Goal: Check status: Check status

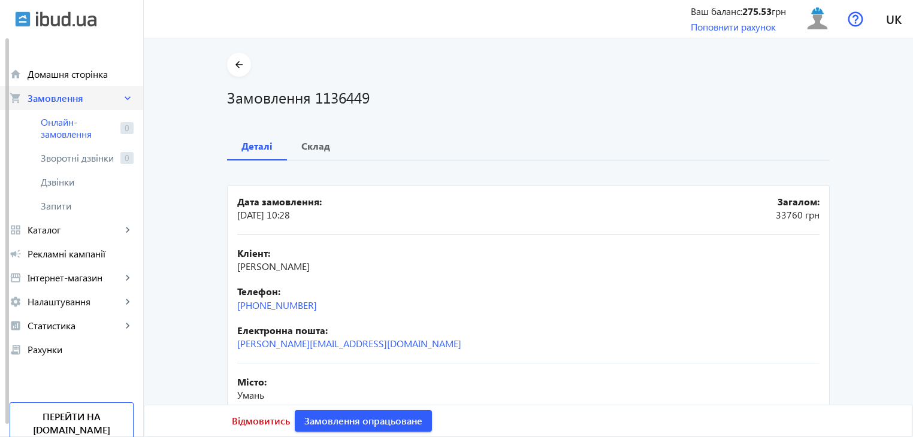
click at [69, 97] on span "Замовлення" at bounding box center [75, 98] width 94 height 12
click at [314, 146] on b "Склад" at bounding box center [315, 146] width 29 height 10
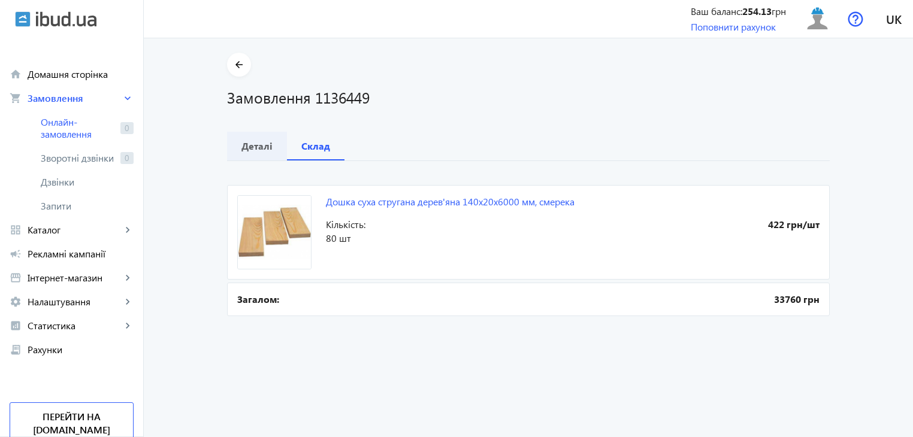
click at [256, 141] on b "Деталі" at bounding box center [256, 146] width 31 height 10
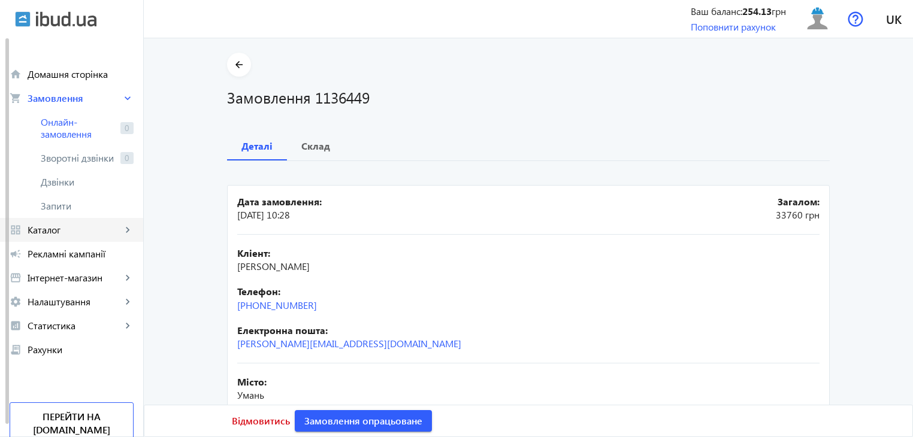
drag, startPoint x: 54, startPoint y: 233, endPoint x: 73, endPoint y: 238, distance: 19.9
click at [54, 233] on span "Каталог" at bounding box center [75, 230] width 94 height 12
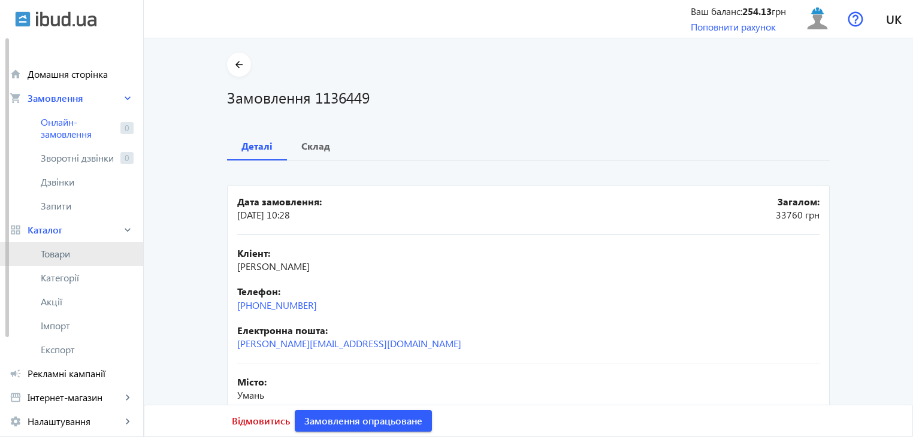
click at [92, 254] on span "Товари" at bounding box center [87, 254] width 93 height 12
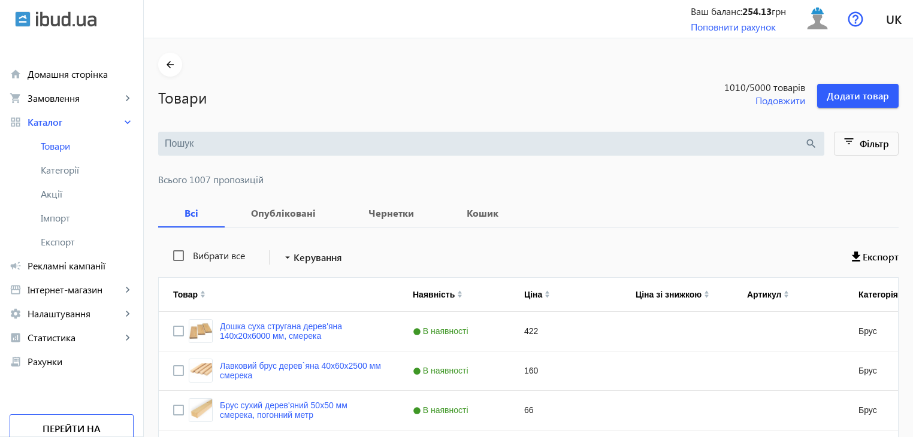
click at [295, 149] on input "search" at bounding box center [485, 143] width 640 height 13
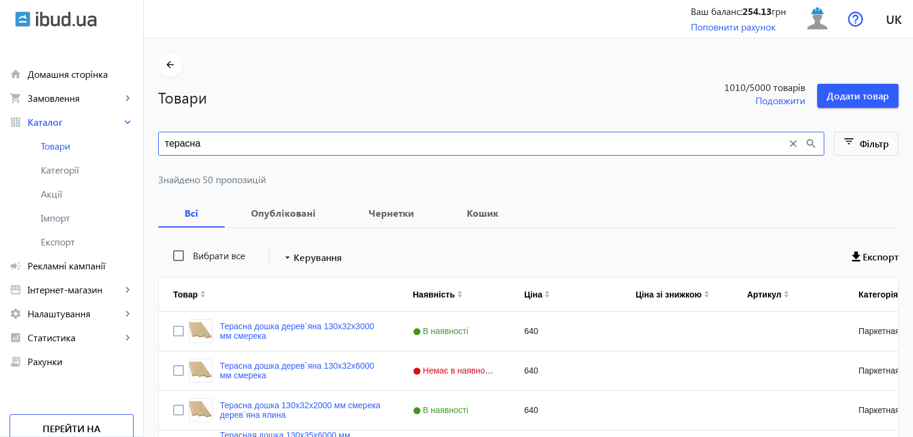
type input "терасна"
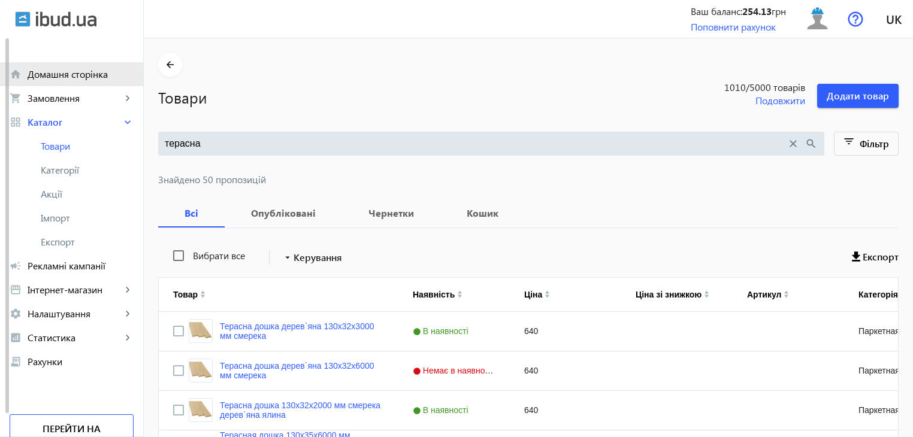
click at [48, 78] on span "Домашня сторінка" at bounding box center [81, 74] width 106 height 12
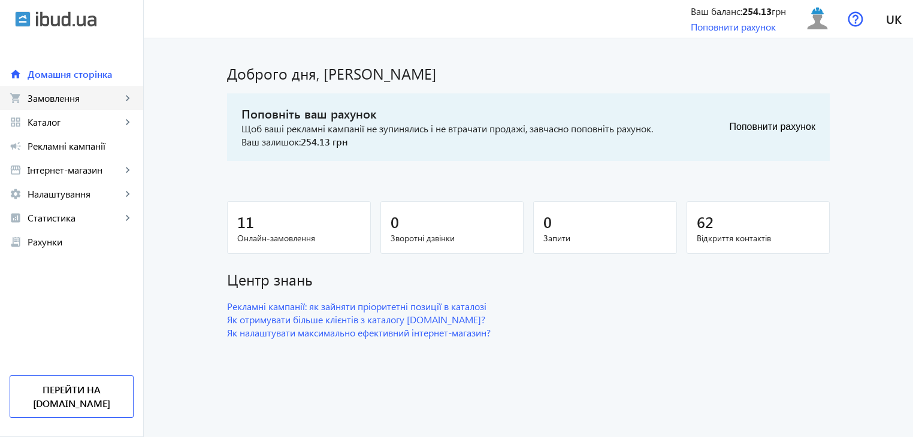
click at [93, 100] on span "Замовлення" at bounding box center [75, 98] width 94 height 12
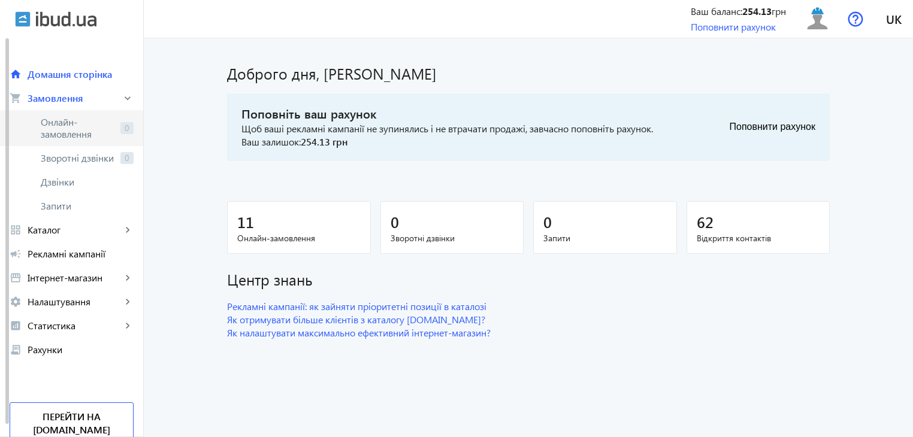
click at [67, 135] on span "Онлайн-замовлення" at bounding box center [78, 128] width 75 height 24
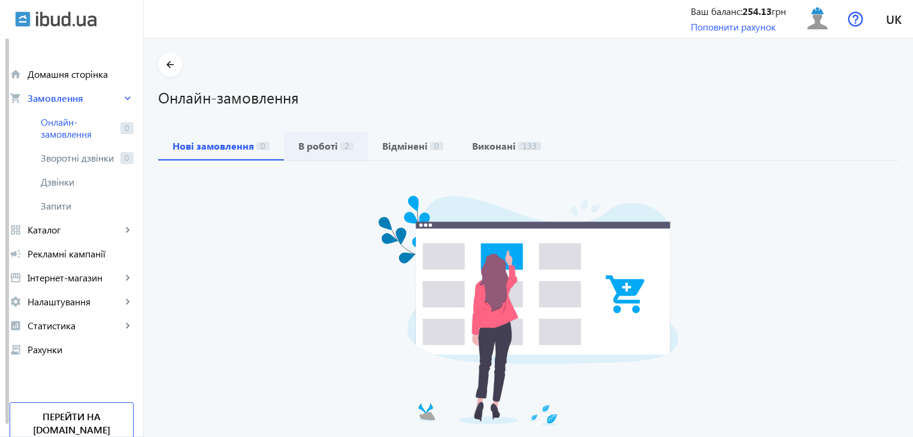
click at [322, 151] on b "В роботі" at bounding box center [318, 146] width 40 height 10
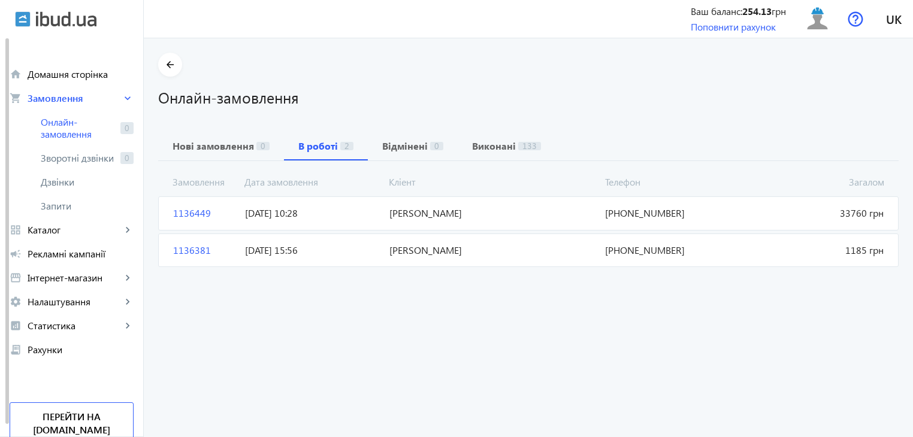
click at [172, 212] on span "1136449" at bounding box center [204, 213] width 72 height 13
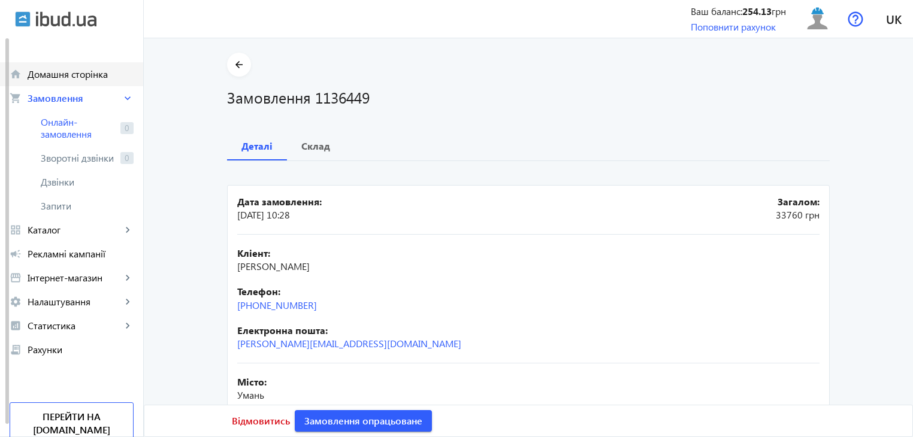
click at [63, 83] on link "home Домашня сторінка" at bounding box center [71, 74] width 143 height 24
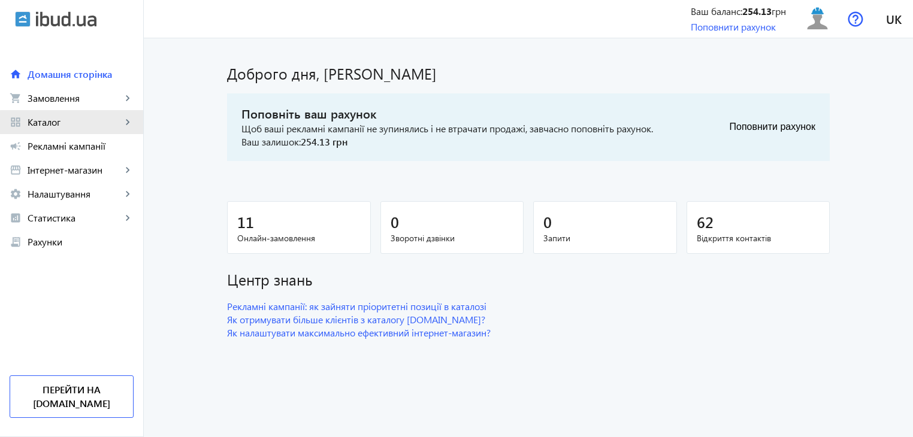
click at [78, 124] on span "Каталог" at bounding box center [75, 122] width 94 height 12
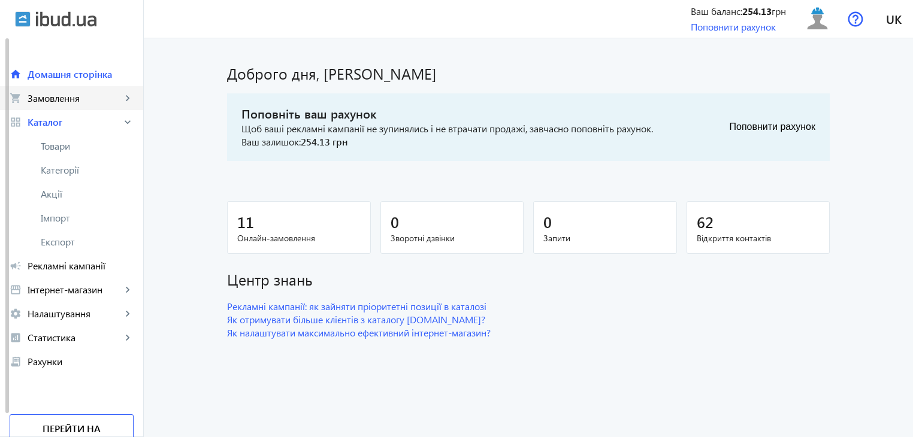
click at [68, 98] on span "Замовлення" at bounding box center [75, 98] width 94 height 12
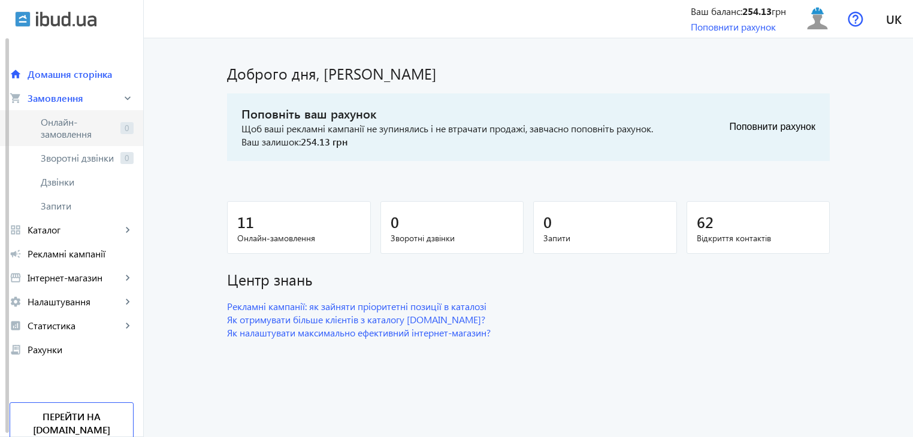
click at [55, 132] on span "Онлайн-замовлення" at bounding box center [78, 128] width 75 height 24
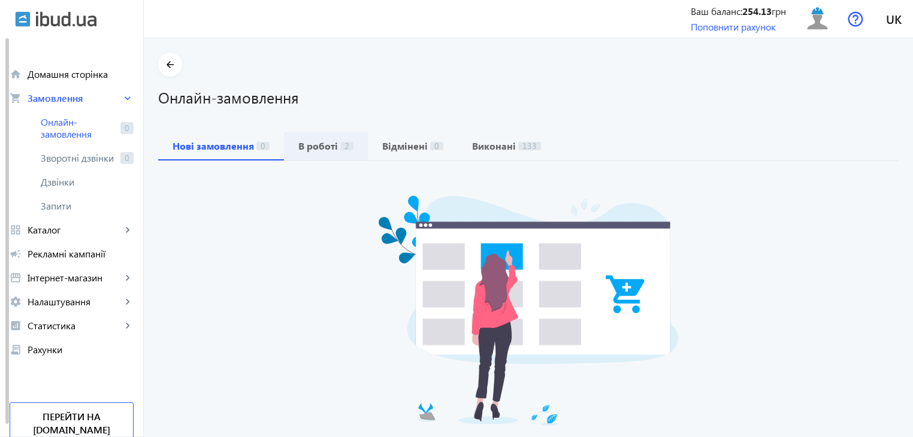
click at [298, 136] on span "В роботі 2" at bounding box center [325, 146] width 55 height 29
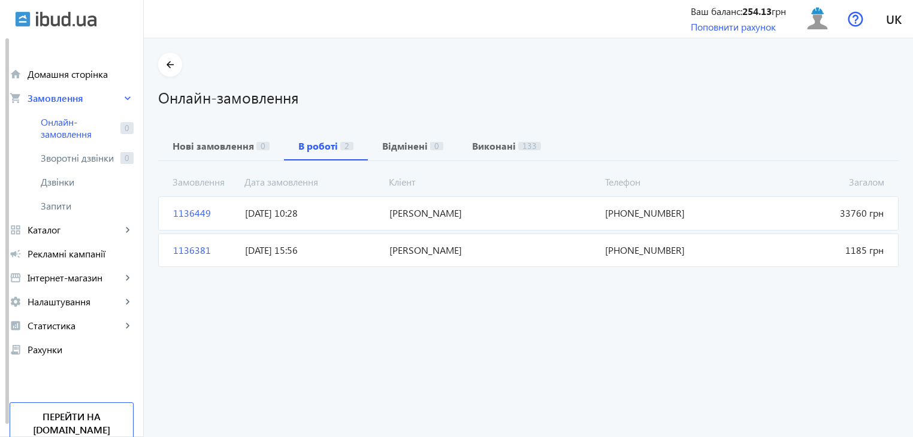
click at [343, 219] on span "[DATE] 10:28" at bounding box center [312, 213] width 144 height 13
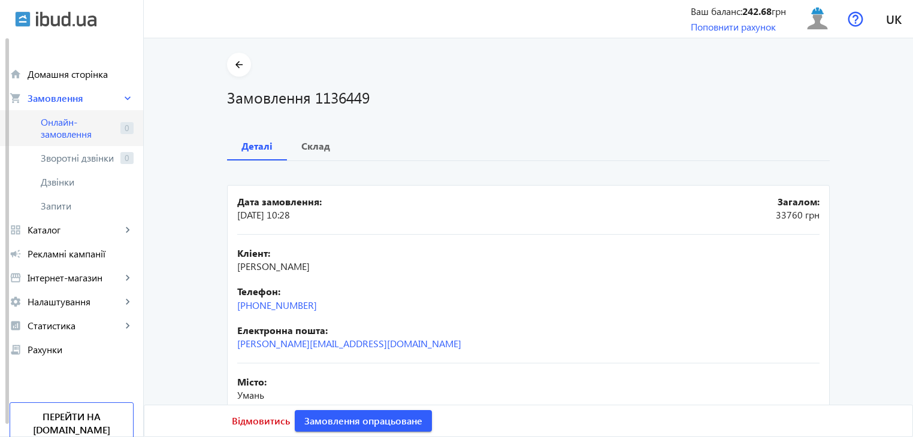
click at [58, 133] on span "Онлайн-замовлення" at bounding box center [78, 128] width 75 height 24
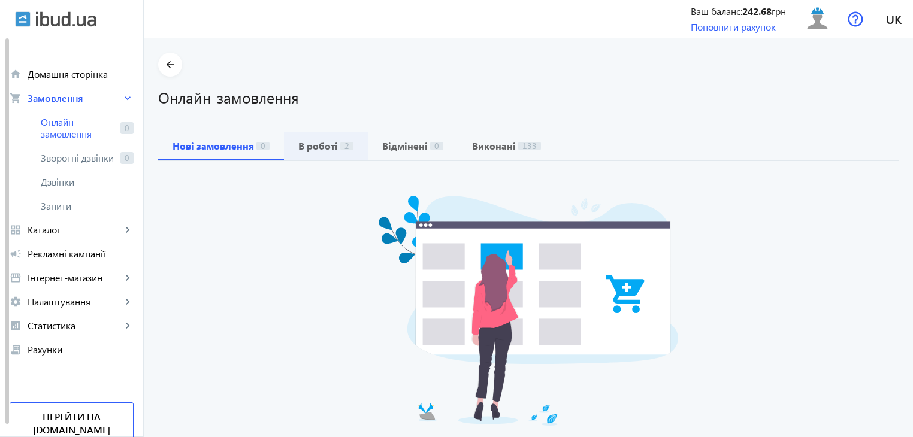
click at [319, 149] on b "В роботі" at bounding box center [318, 146] width 40 height 10
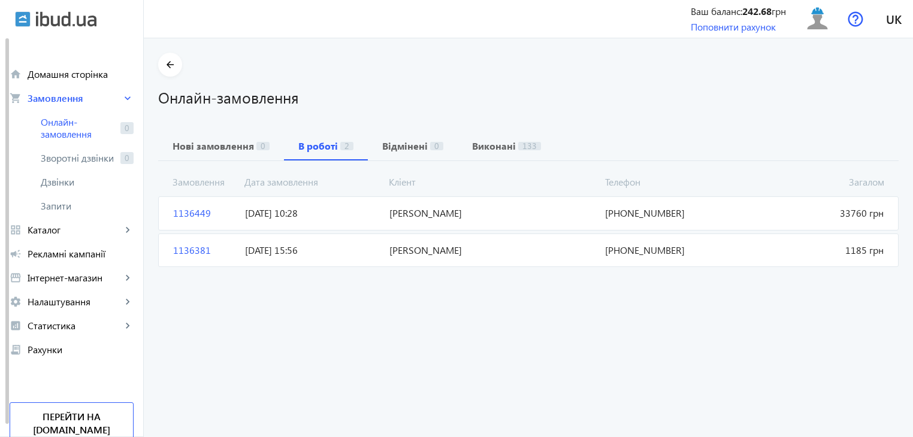
click at [366, 215] on span "[DATE] 10:28" at bounding box center [312, 213] width 144 height 13
click at [123, 29] on div "arrow_back" at bounding box center [71, 19] width 143 height 38
click at [389, 215] on span "[PERSON_NAME]" at bounding box center [492, 213] width 216 height 13
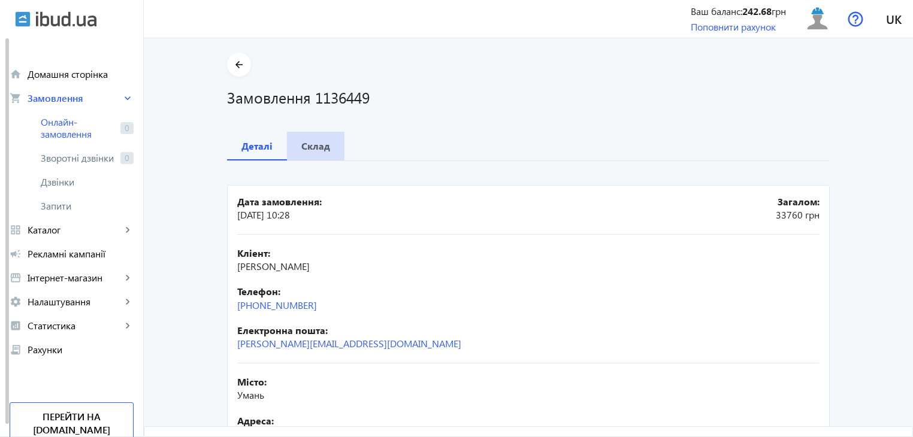
click at [312, 150] on b "Склад" at bounding box center [315, 146] width 29 height 10
